Goal: Transaction & Acquisition: Purchase product/service

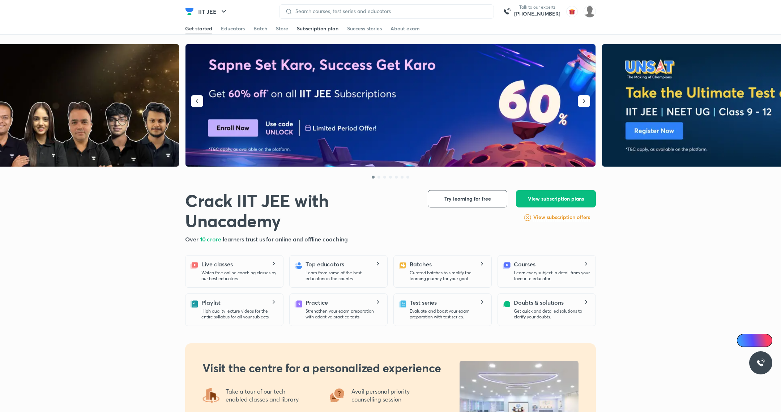
click at [323, 27] on div "Subscription plan" at bounding box center [318, 28] width 42 height 7
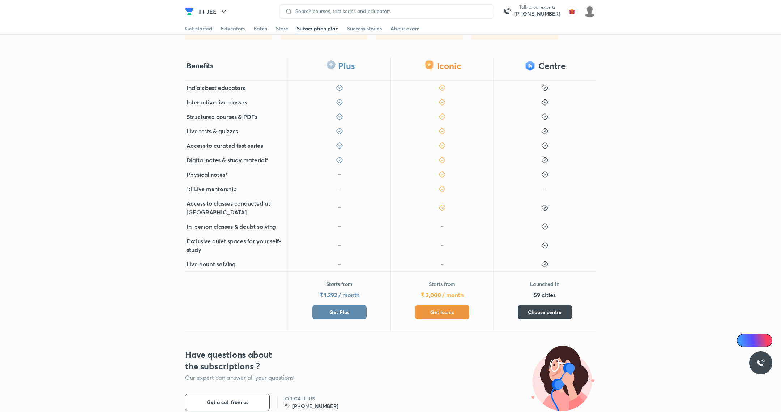
scroll to position [152, 0]
click at [337, 319] on div "Starts from ₹ 1,292 / month Get Plus" at bounding box center [339, 301] width 103 height 60
click at [336, 318] on button "Get Plus" at bounding box center [340, 312] width 54 height 14
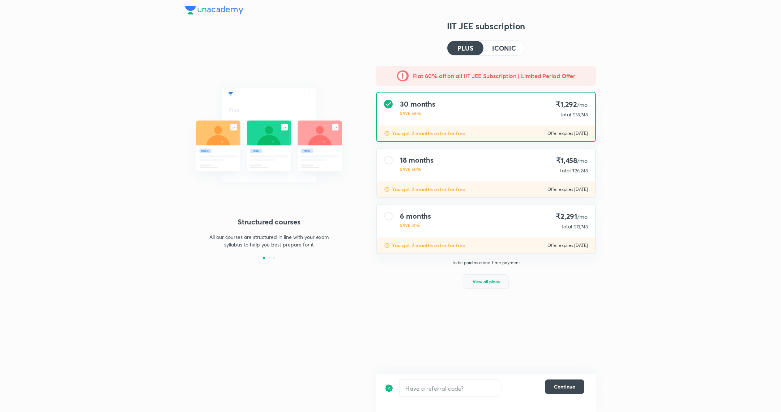
click at [487, 278] on span "View all plans" at bounding box center [486, 281] width 27 height 7
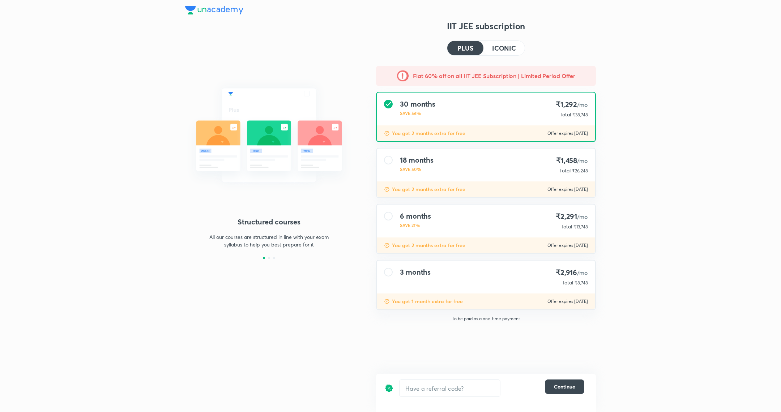
click at [467, 272] on div "3 months ₹2,916 /mo Total ₹8,748" at bounding box center [486, 277] width 219 height 33
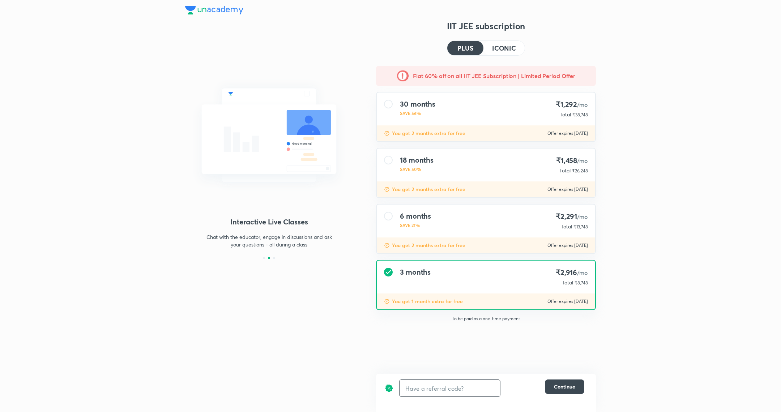
click at [433, 387] on input "text" at bounding box center [450, 388] width 101 height 17
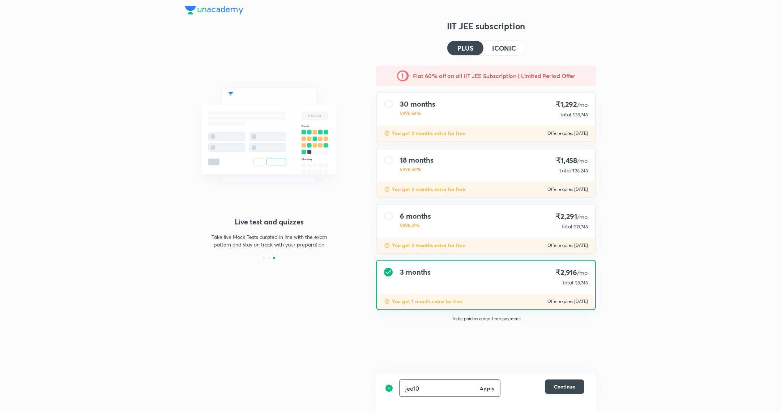
type input "jee10"
click at [481, 390] on h6 "Apply" at bounding box center [487, 389] width 14 height 8
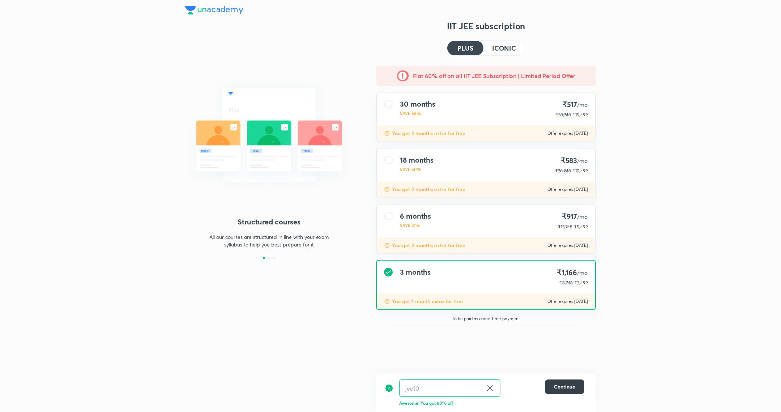
click at [563, 384] on span "Continue" at bounding box center [564, 386] width 21 height 7
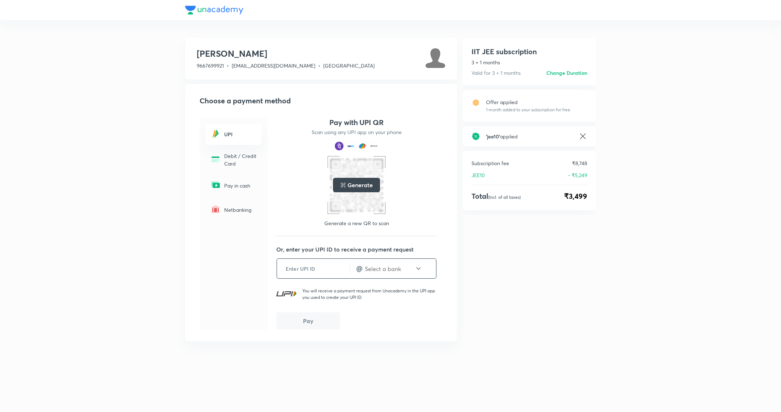
click at [313, 266] on input "text" at bounding box center [313, 269] width 73 height 18
type input "9"
type input "9717898813"
click at [389, 266] on input "text" at bounding box center [389, 269] width 51 height 8
click at [370, 302] on p "@ ybl" at bounding box center [398, 303] width 82 height 9
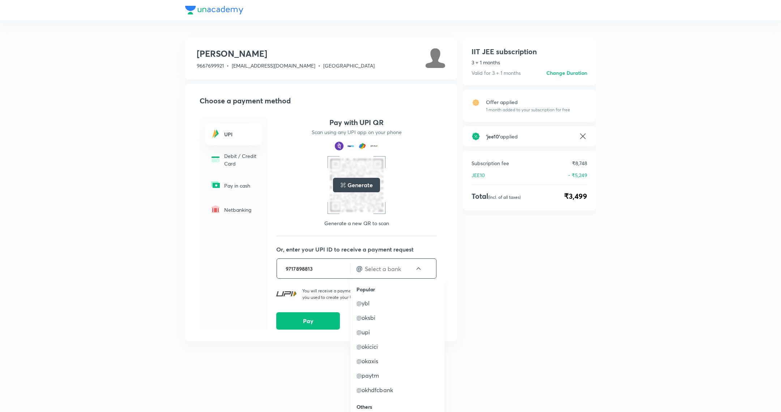
type input "ybl"
click at [310, 321] on button "Pay" at bounding box center [308, 320] width 64 height 17
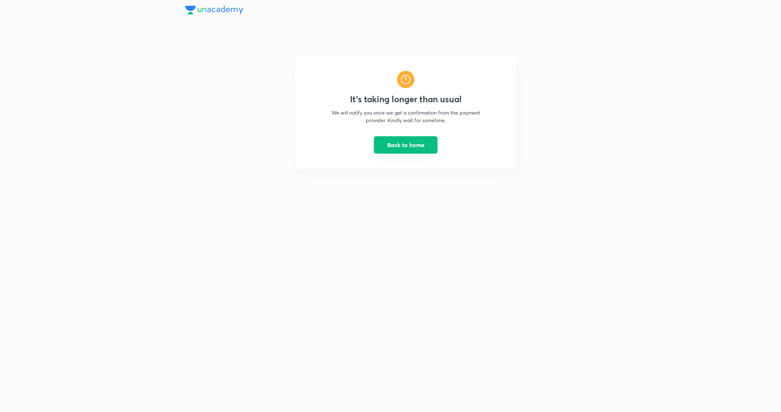
click at [395, 149] on button "Back to home" at bounding box center [406, 144] width 64 height 17
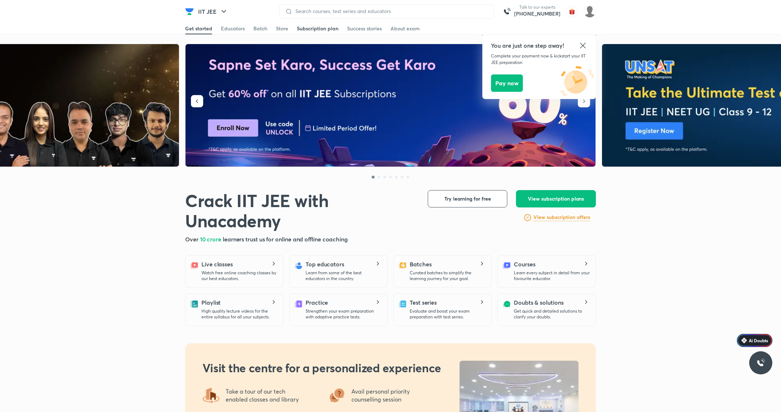
click at [321, 27] on div "Subscription plan" at bounding box center [318, 28] width 42 height 7
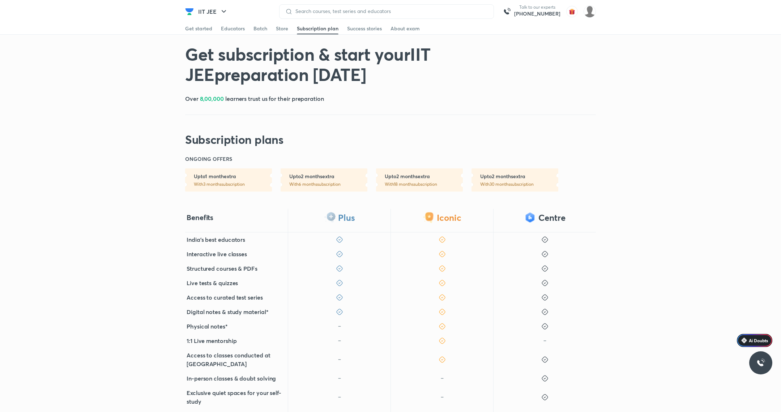
scroll to position [131, 0]
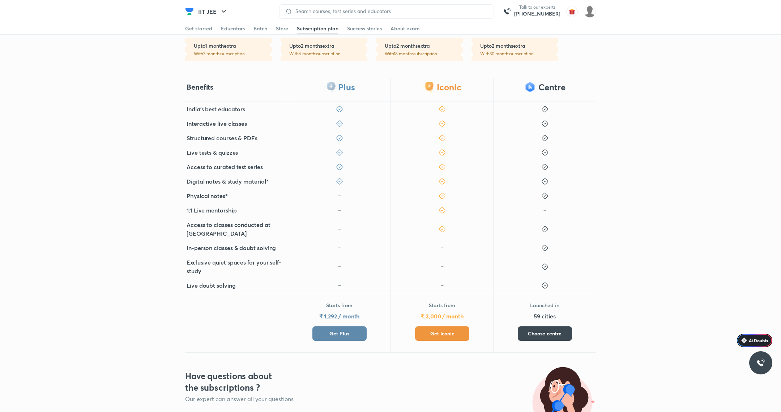
click at [333, 335] on span "Get Plus" at bounding box center [340, 333] width 20 height 7
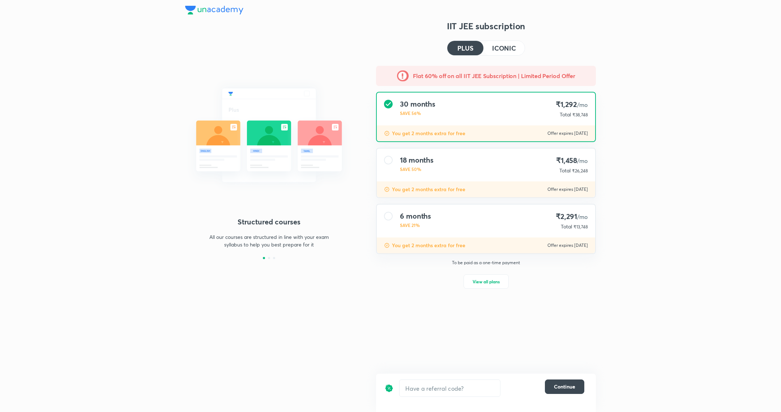
click at [412, 227] on p "SAVE 21%" at bounding box center [415, 225] width 31 height 7
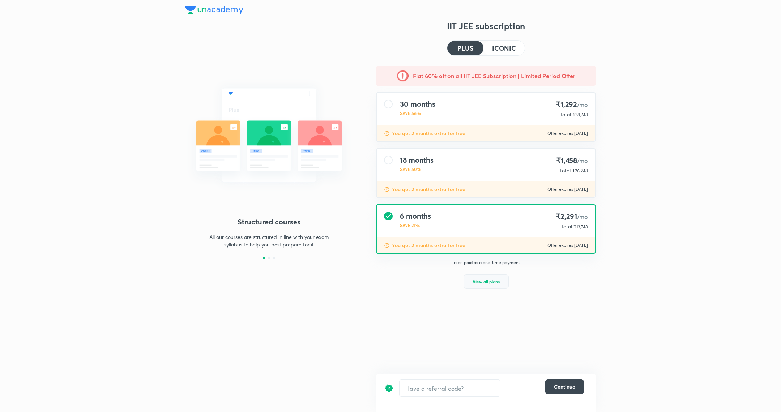
click at [472, 275] on button "View all plans" at bounding box center [486, 282] width 45 height 14
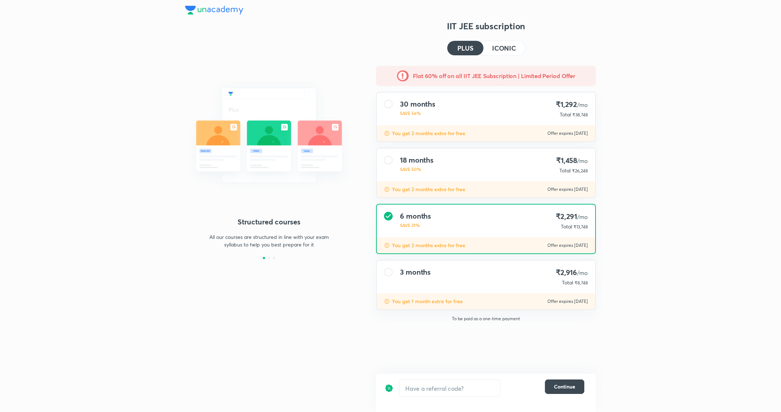
click at [426, 282] on div "3 months" at bounding box center [415, 277] width 31 height 18
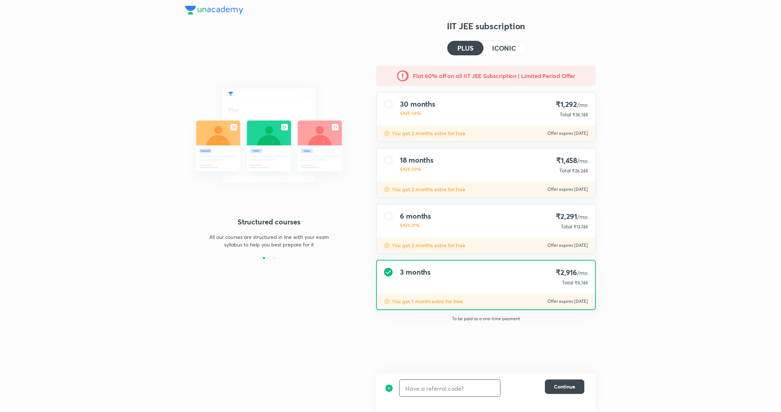
click at [432, 388] on input "text" at bounding box center [450, 388] width 101 height 17
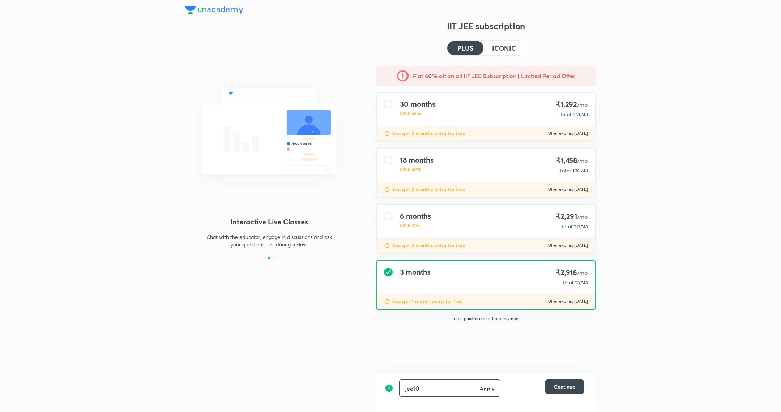
type input "jee10"
click at [488, 388] on h6 "Apply" at bounding box center [487, 389] width 14 height 8
click at [561, 386] on span "Continue" at bounding box center [564, 386] width 21 height 7
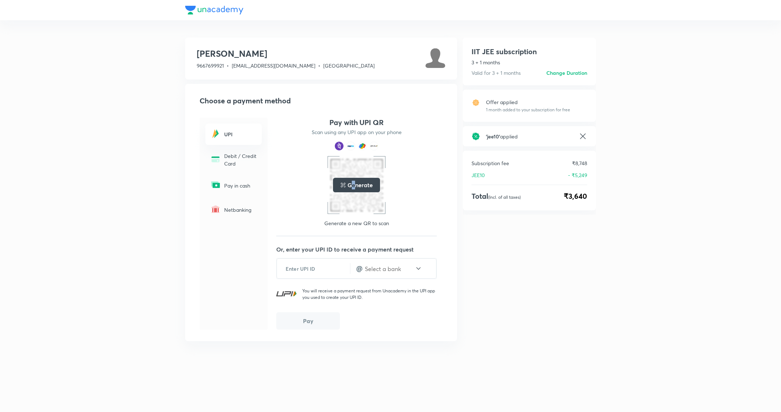
click at [354, 183] on h5 "Generate" at bounding box center [360, 185] width 25 height 9
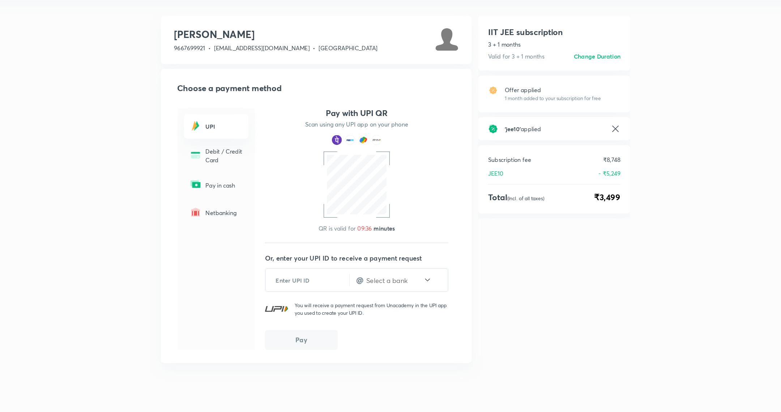
click at [169, 331] on div "[PERSON_NAME] 9667699921 • [EMAIL_ADDRESS][DOMAIN_NAME] • [GEOGRAPHIC_DATA] Cho…" at bounding box center [390, 206] width 781 height 412
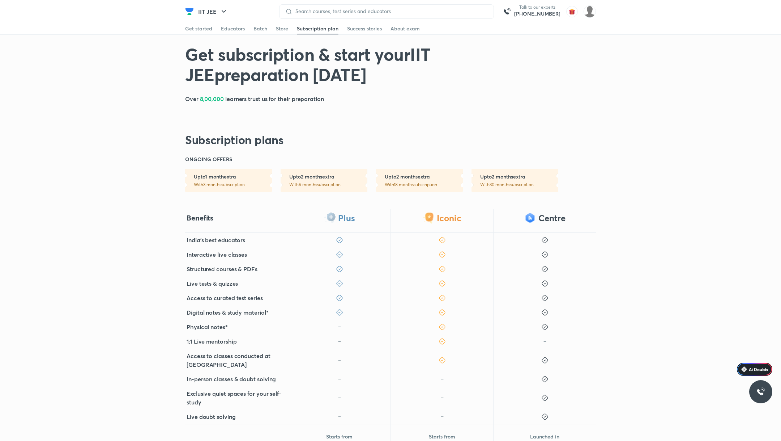
click at [595, 17] on picture at bounding box center [590, 11] width 12 height 12
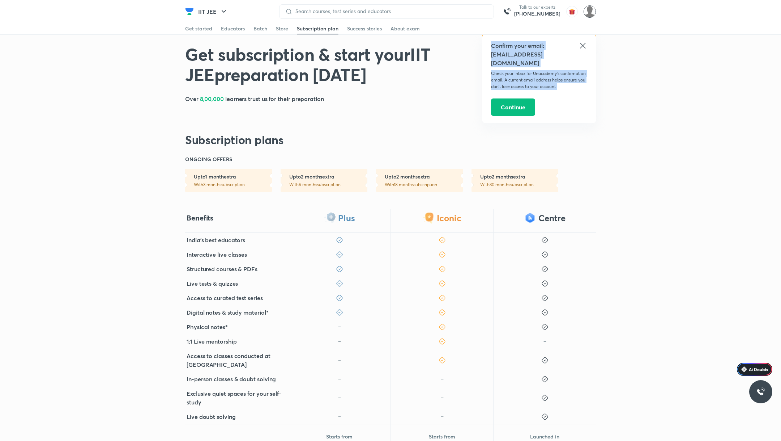
click at [591, 14] on img at bounding box center [590, 11] width 12 height 12
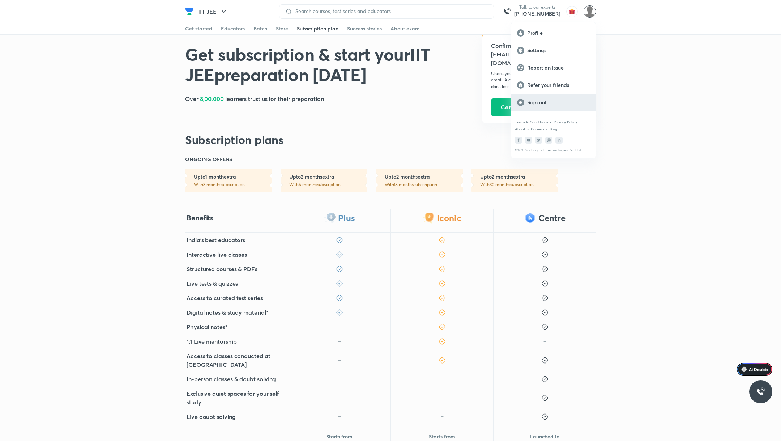
click at [546, 99] on p "Sign out" at bounding box center [558, 102] width 63 height 7
